Goal: Transaction & Acquisition: Subscribe to service/newsletter

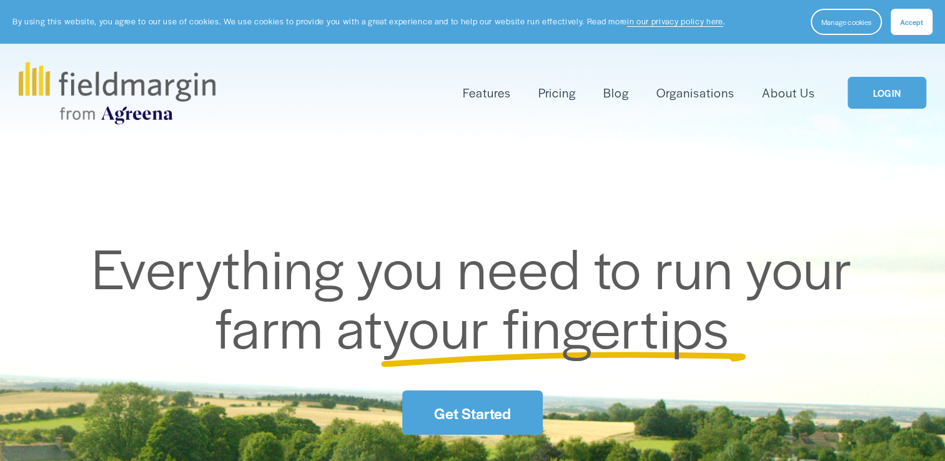
click at [475, 413] on link "Get Started" at bounding box center [472, 413] width 140 height 44
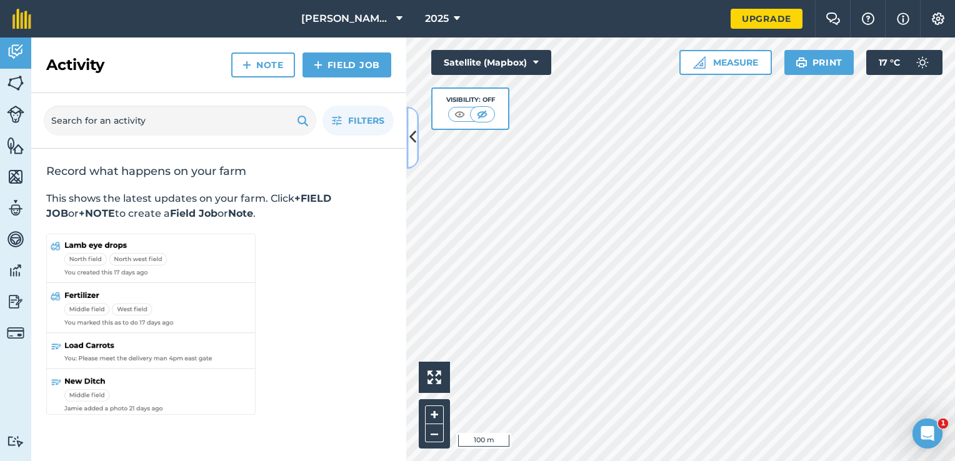
click at [407, 139] on button at bounding box center [412, 137] width 12 height 62
